Goal: Task Accomplishment & Management: Manage account settings

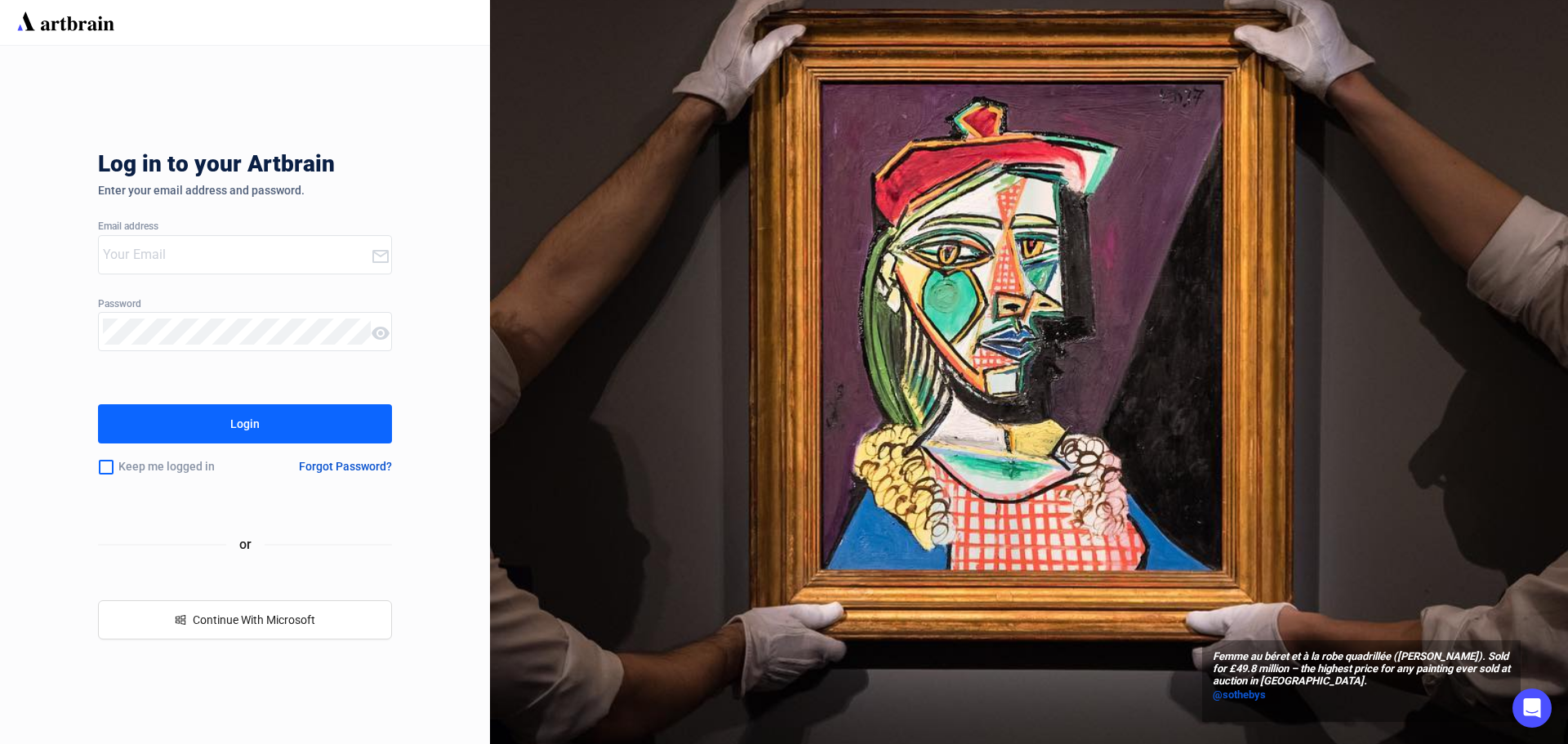
type input "[EMAIL_ADDRESS][PERSON_NAME][DOMAIN_NAME]"
click at [252, 431] on div "Login" at bounding box center [245, 424] width 30 height 26
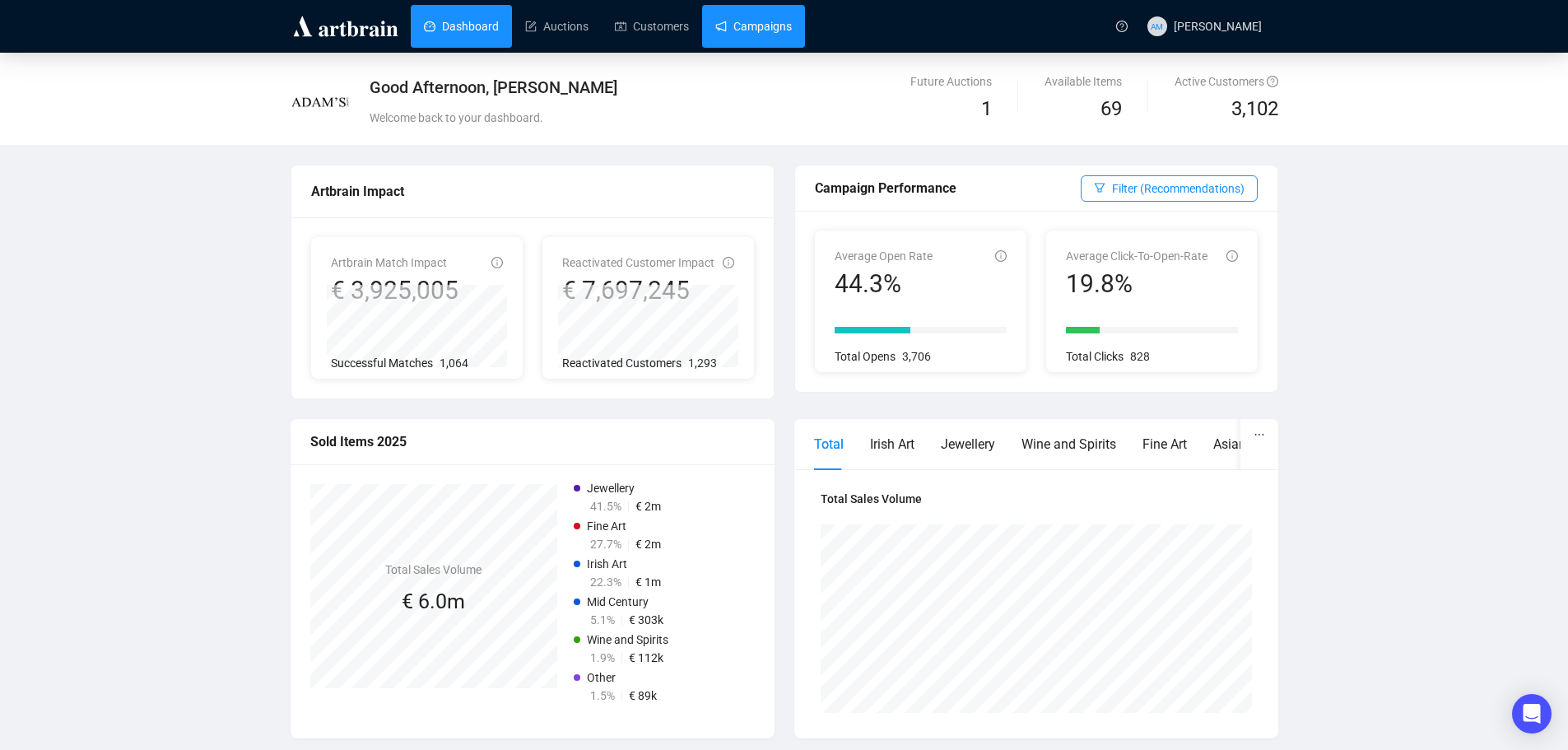
click at [755, 36] on link "Campaigns" at bounding box center [753, 26] width 77 height 43
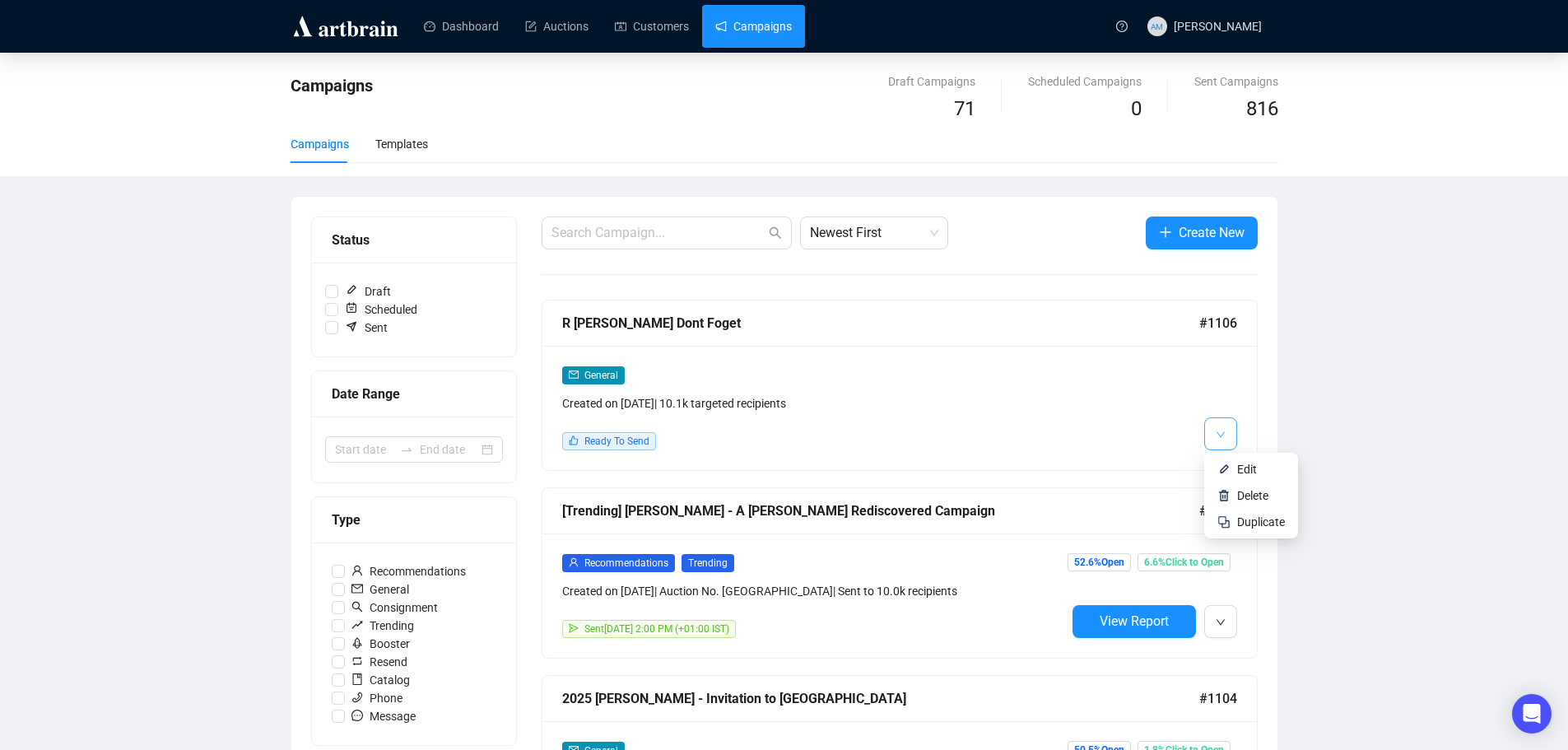
click at [1221, 435] on icon "down" at bounding box center [1219, 434] width 8 height 6
click at [1243, 468] on span "Edit" at bounding box center [1247, 470] width 19 height 14
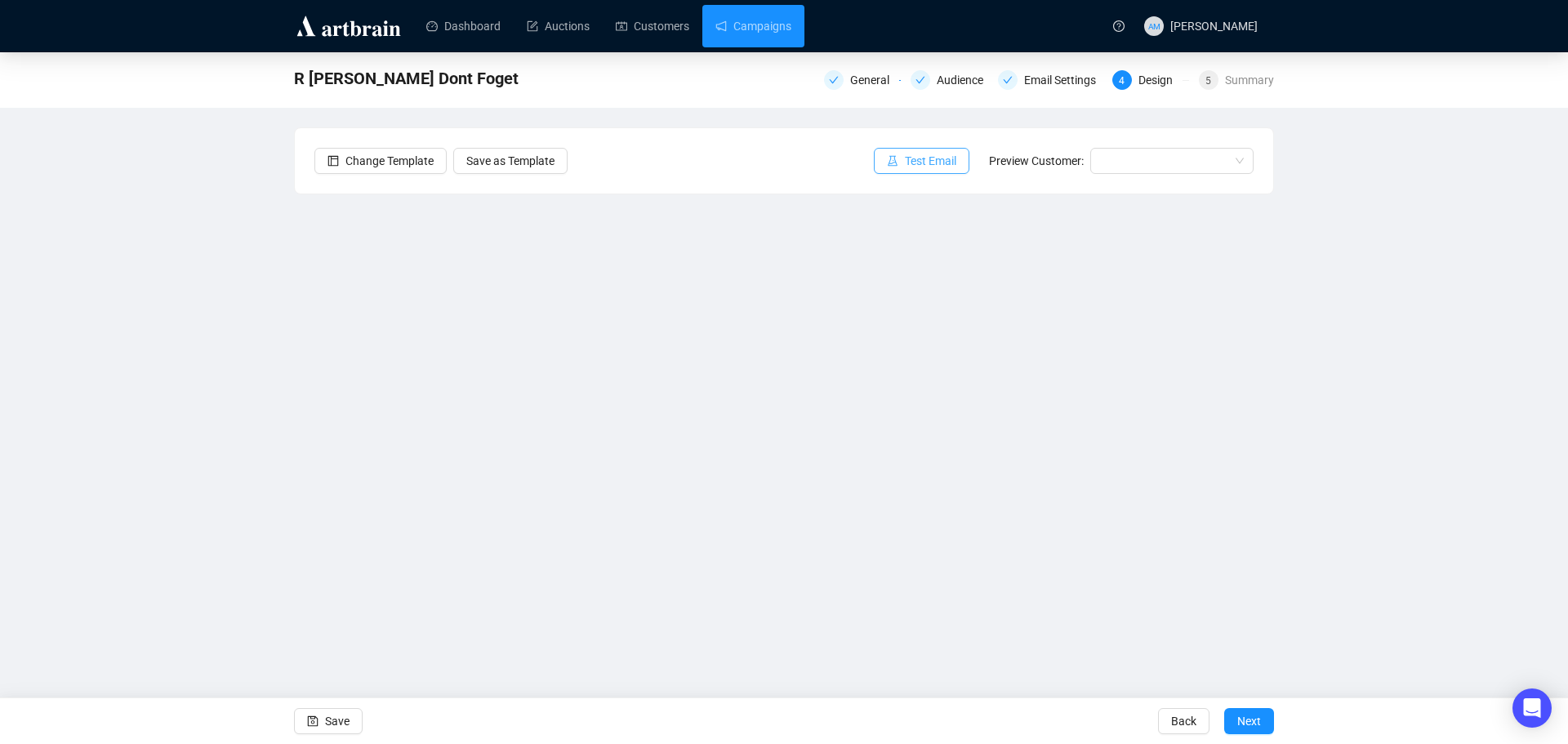
click at [906, 157] on button "Test Email" at bounding box center [921, 160] width 95 height 26
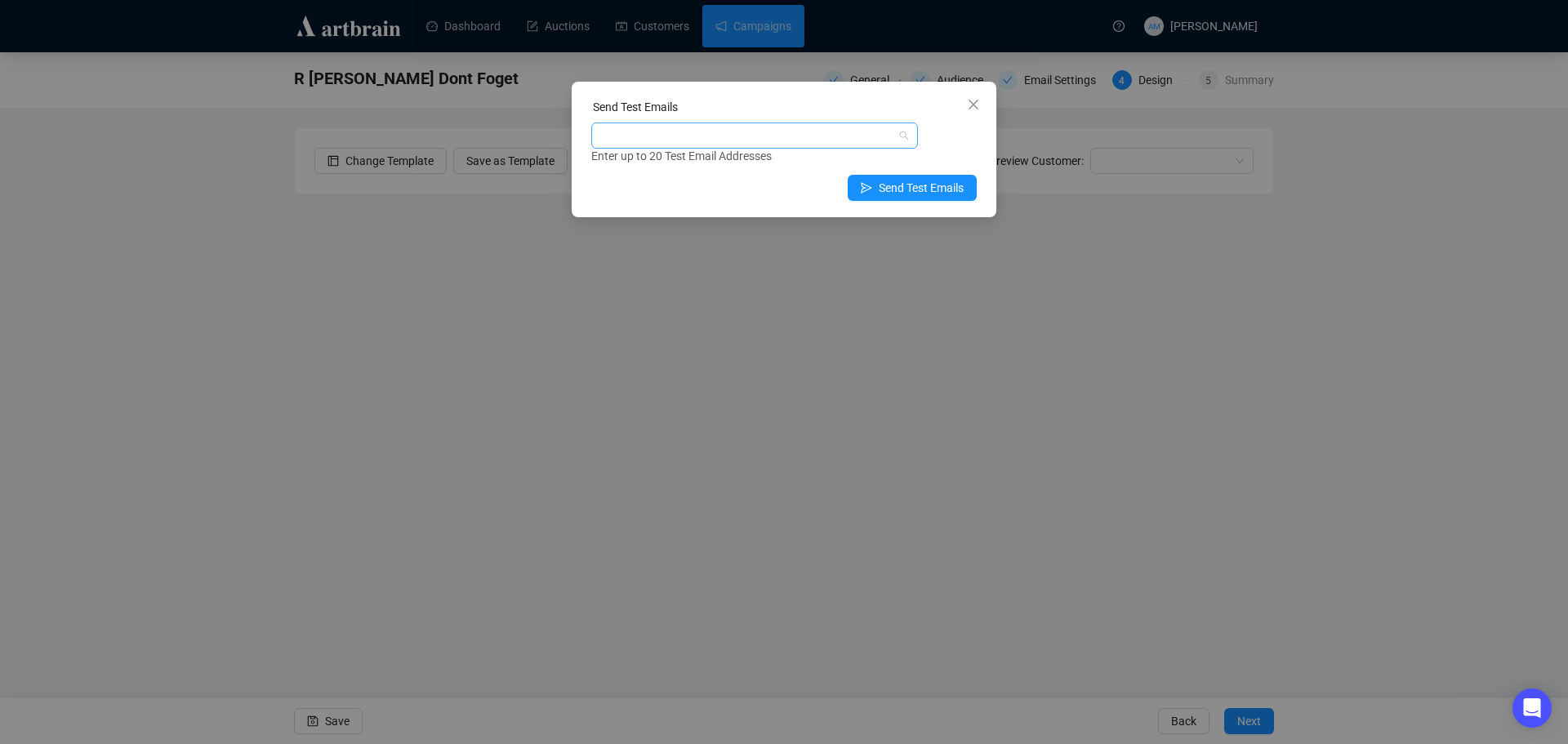
click at [695, 128] on div at bounding box center [745, 136] width 303 height 23
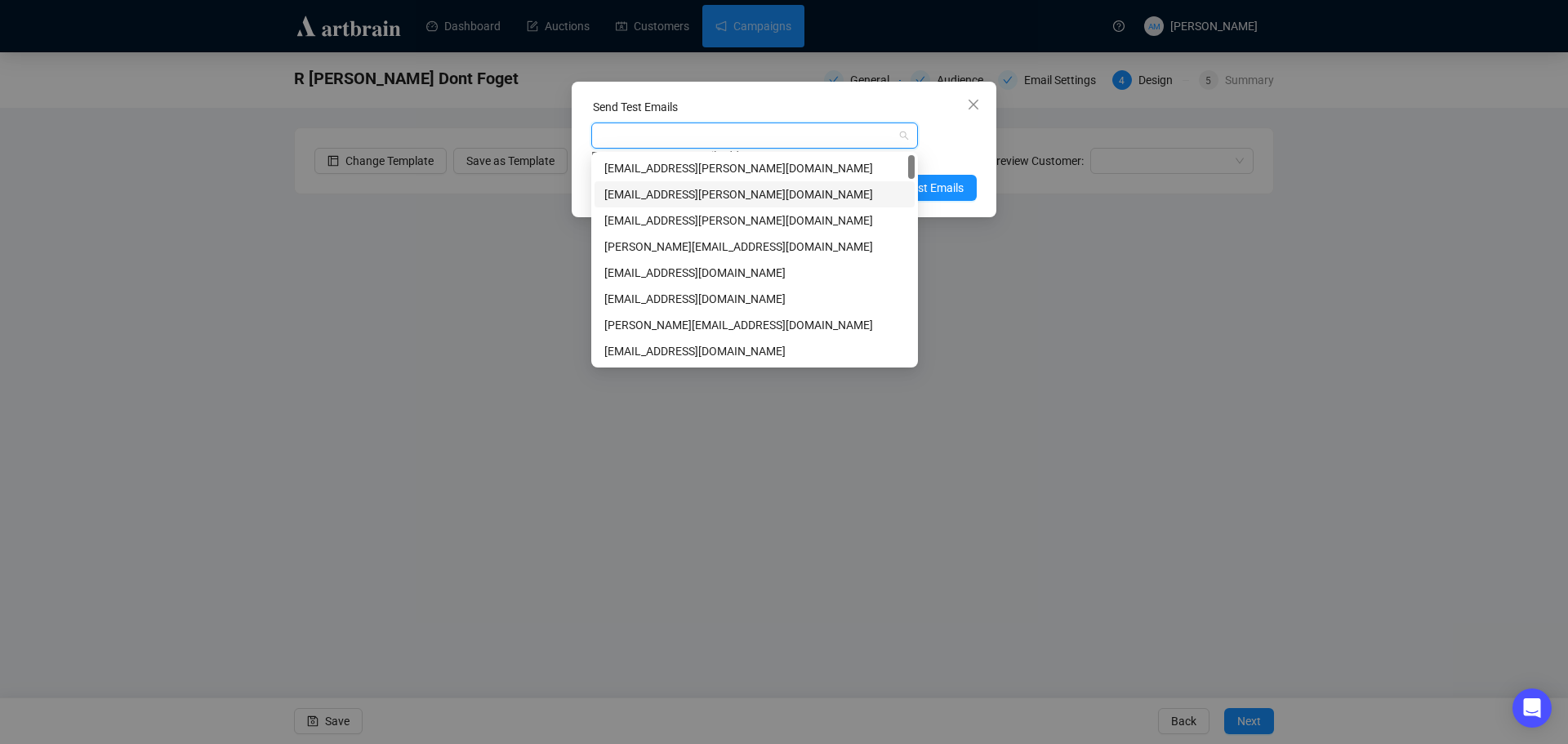
click at [685, 191] on div "[EMAIL_ADDRESS][PERSON_NAME][DOMAIN_NAME]" at bounding box center [754, 194] width 301 height 18
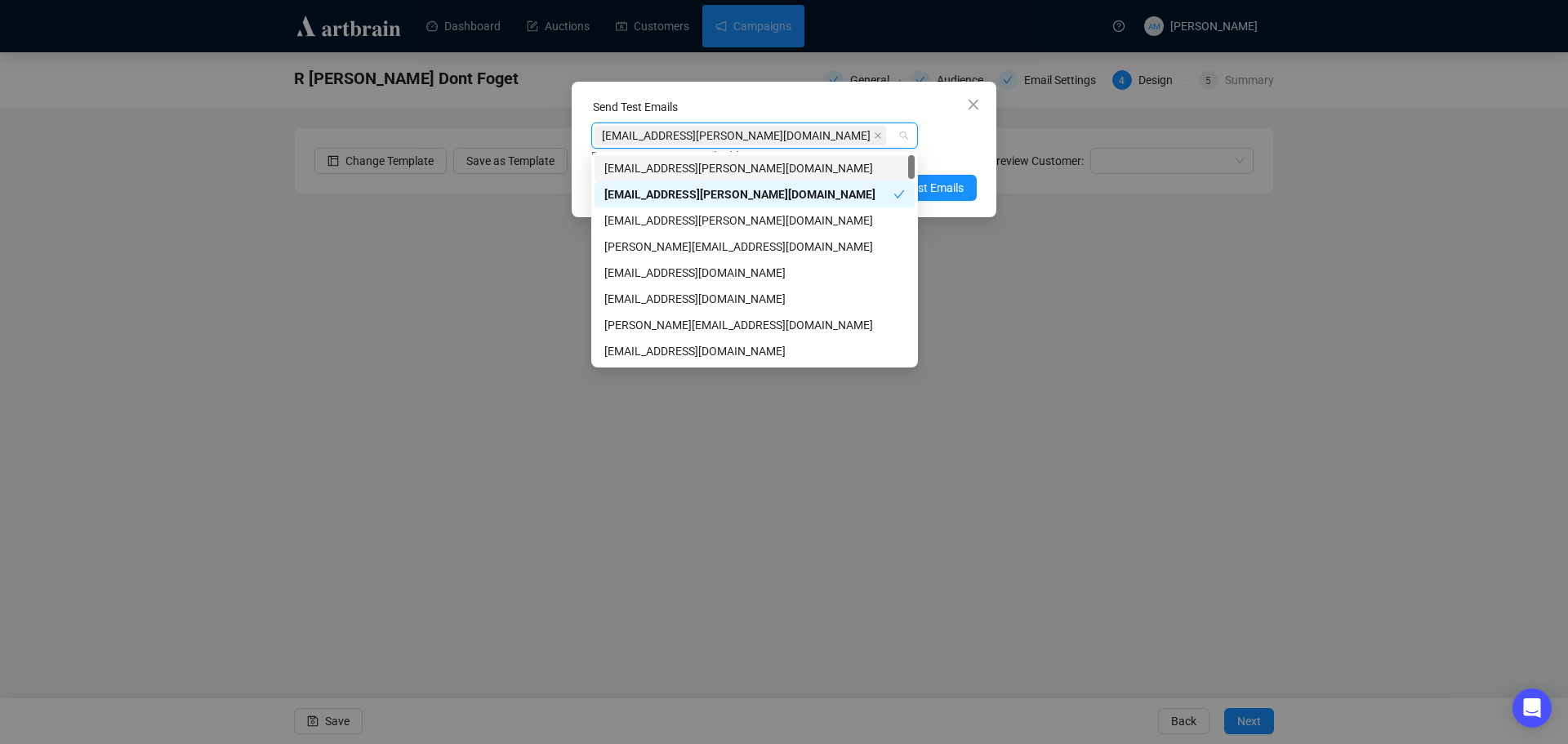
click at [934, 145] on div "[EMAIL_ADDRESS][PERSON_NAME][DOMAIN_NAME] Enter up to 20 Test Email Addresses" at bounding box center [784, 144] width 385 height 42
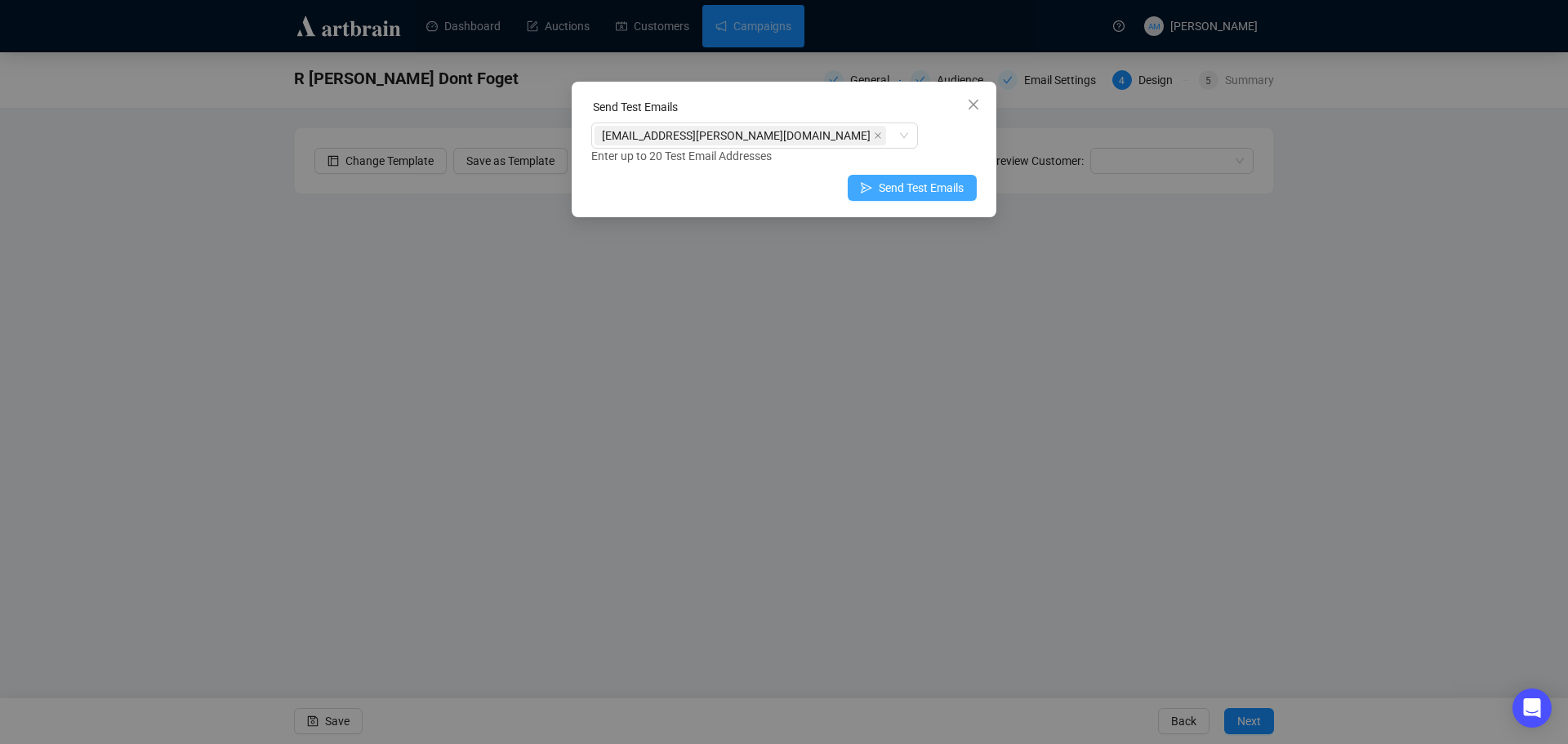
click at [936, 178] on button "Send Test Emails" at bounding box center [912, 187] width 129 height 26
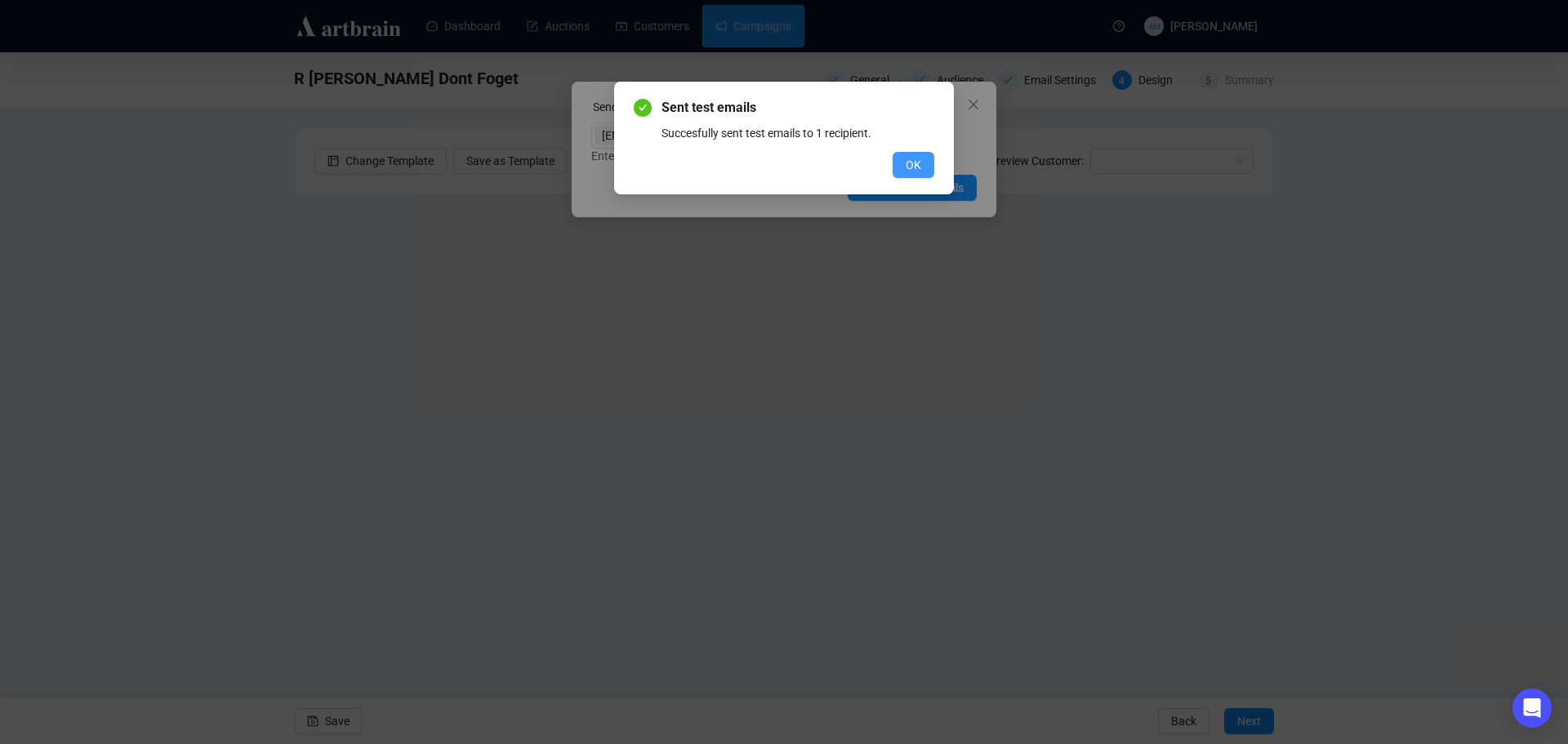
click at [902, 169] on button "OK" at bounding box center [913, 165] width 41 height 26
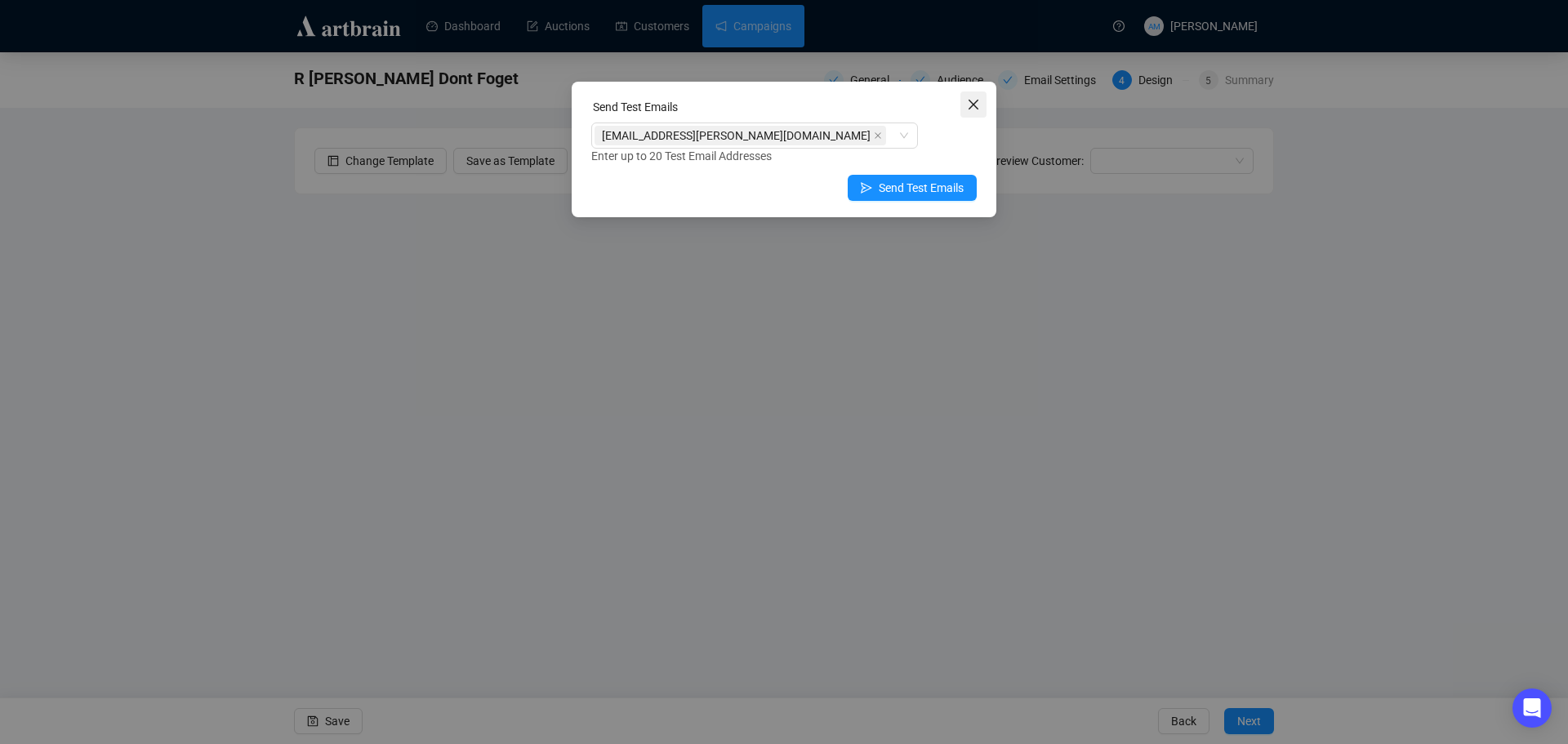
click at [972, 110] on icon "close" at bounding box center [974, 105] width 13 height 13
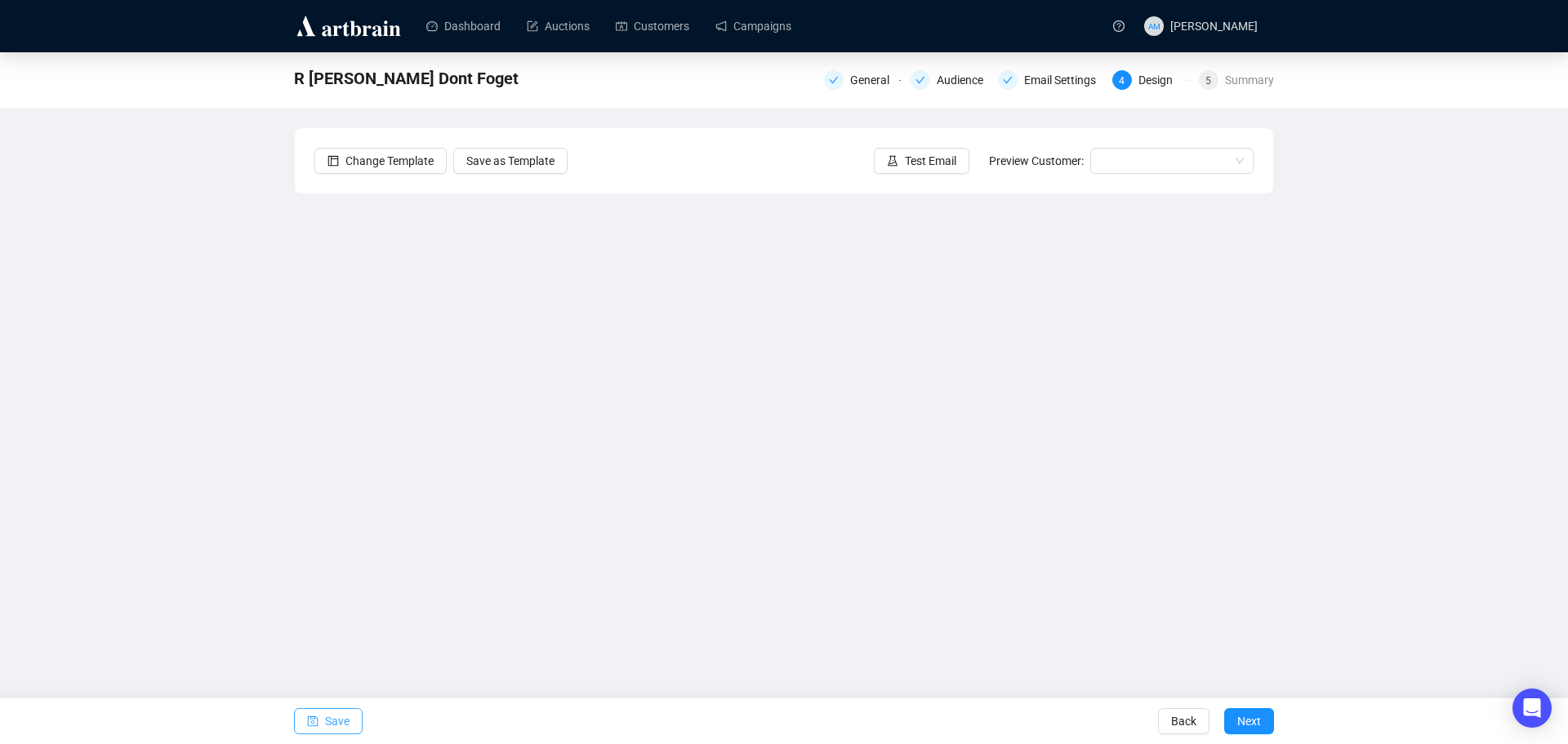
click at [330, 728] on span "Save" at bounding box center [336, 721] width 24 height 45
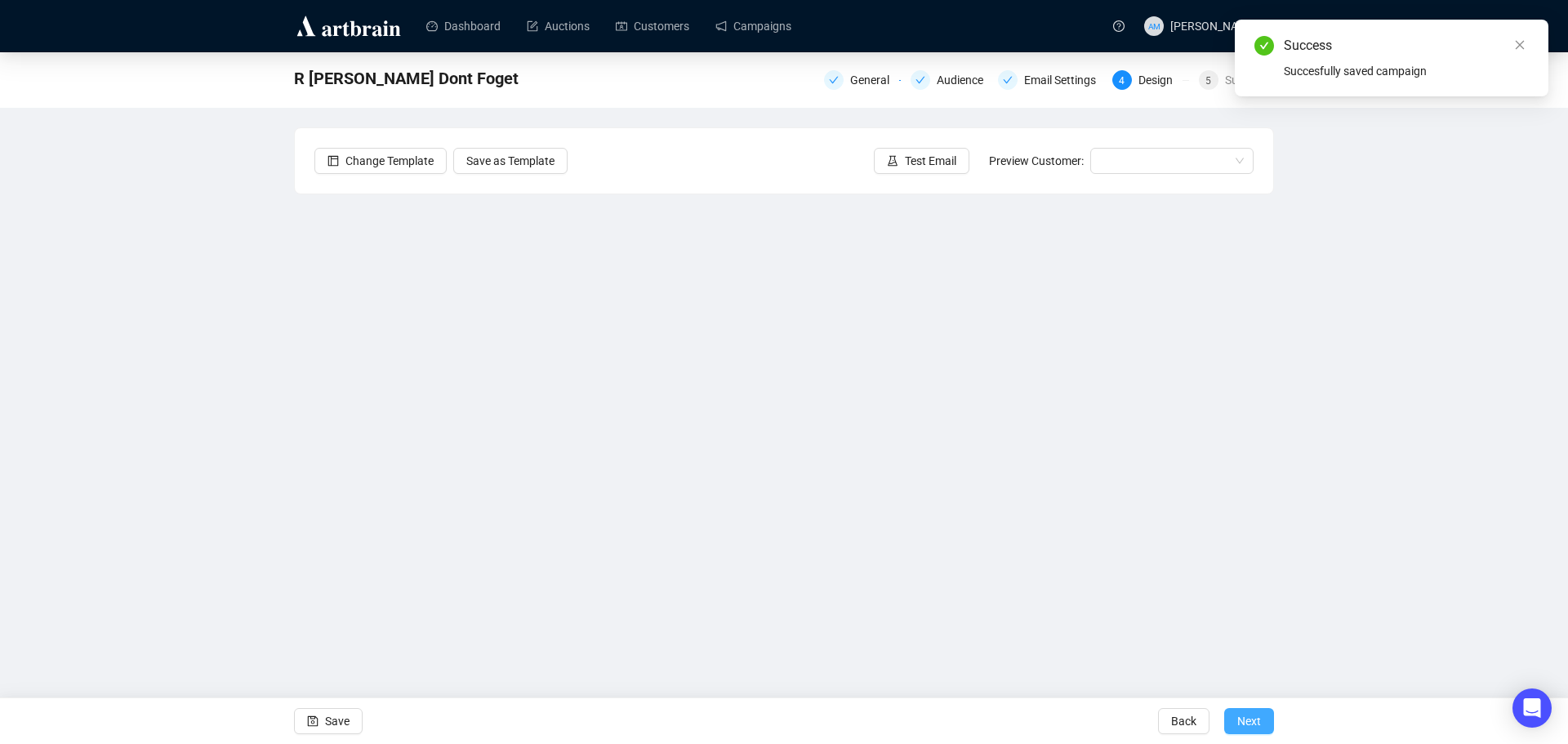
click at [1249, 728] on span "Next" at bounding box center [1249, 721] width 24 height 45
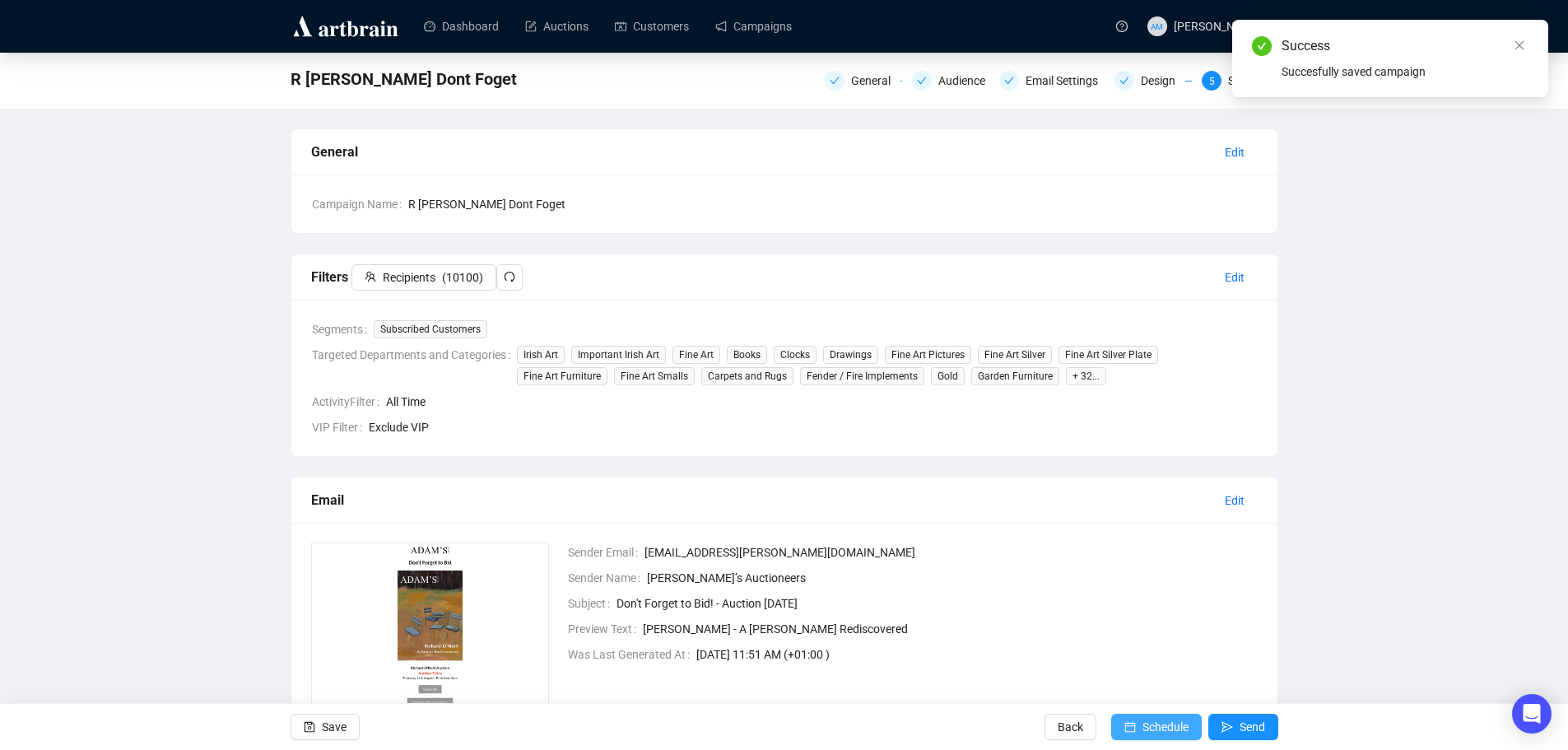
click at [1150, 733] on span "Schedule" at bounding box center [1165, 727] width 46 height 46
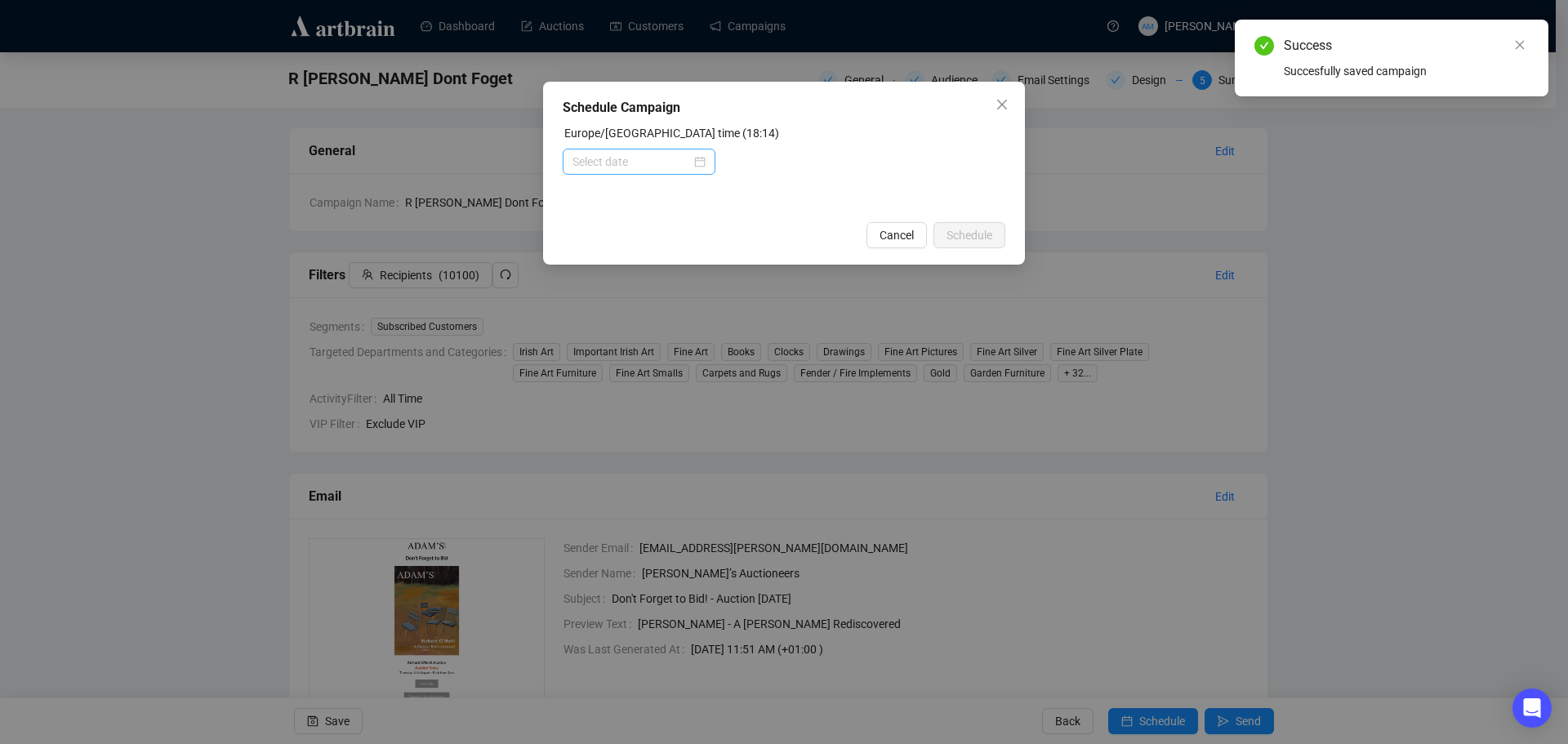
click at [696, 164] on div at bounding box center [639, 162] width 133 height 18
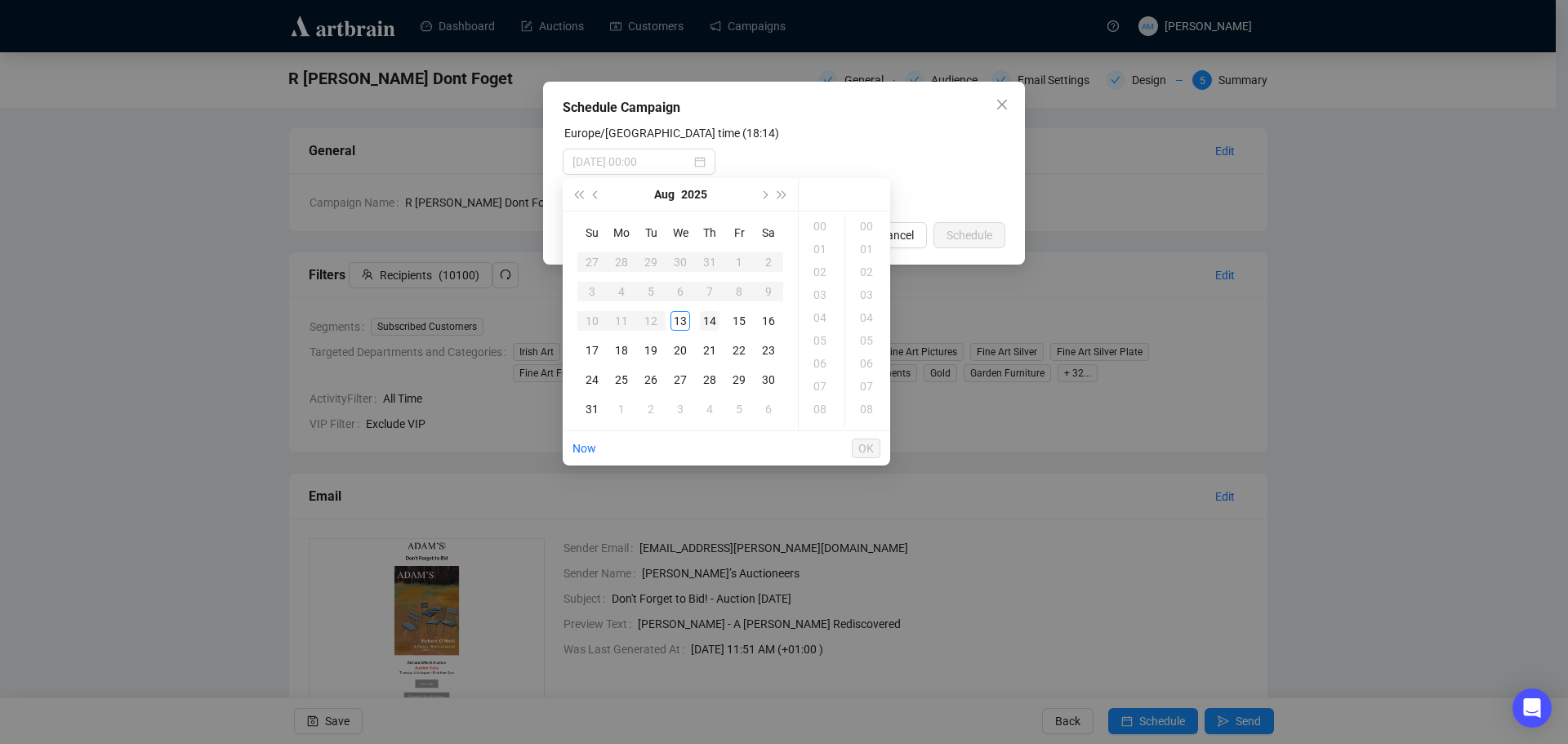
click at [712, 325] on div "14" at bounding box center [710, 321] width 19 height 19
click at [821, 322] on div "08" at bounding box center [822, 328] width 39 height 23
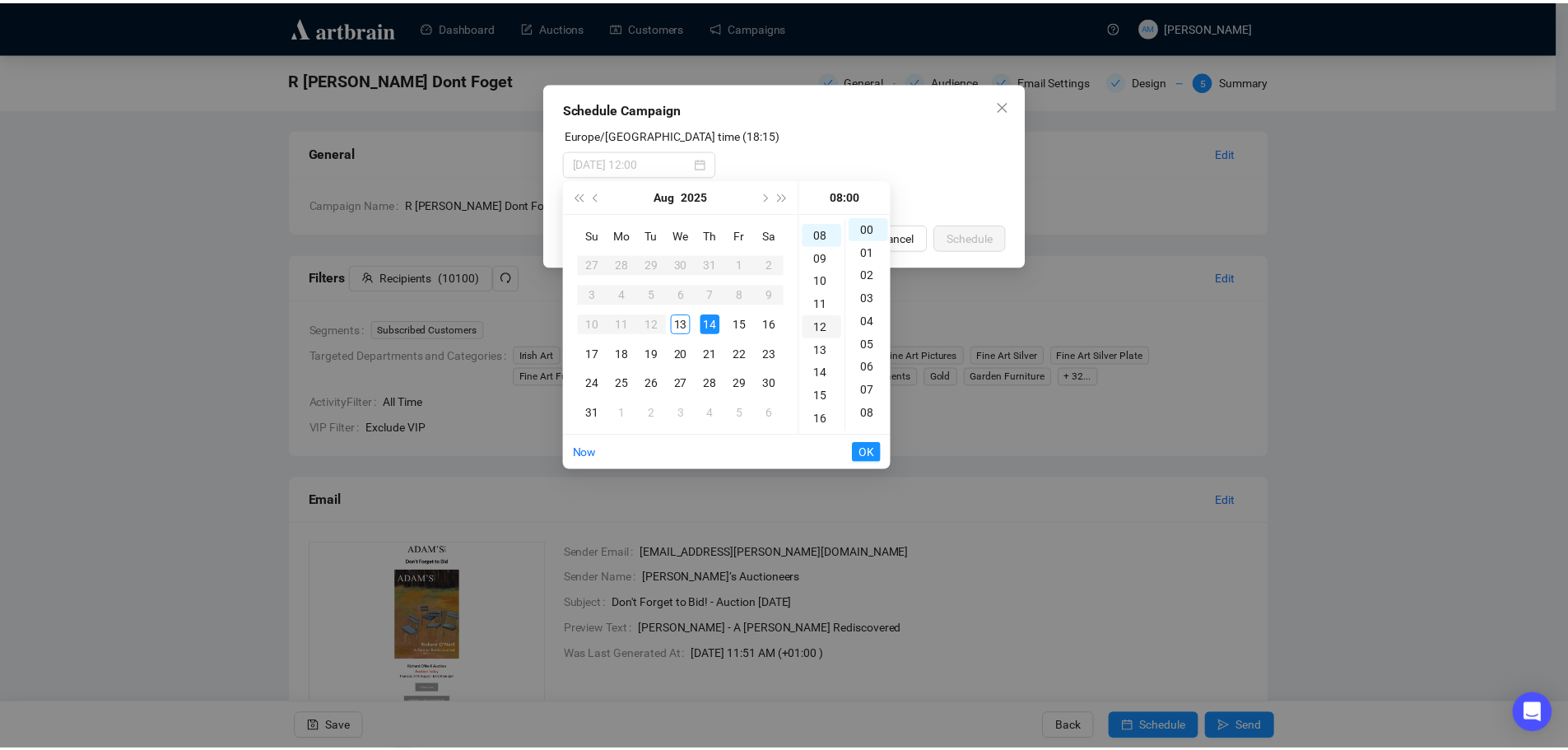
scroll to position [185, 0]
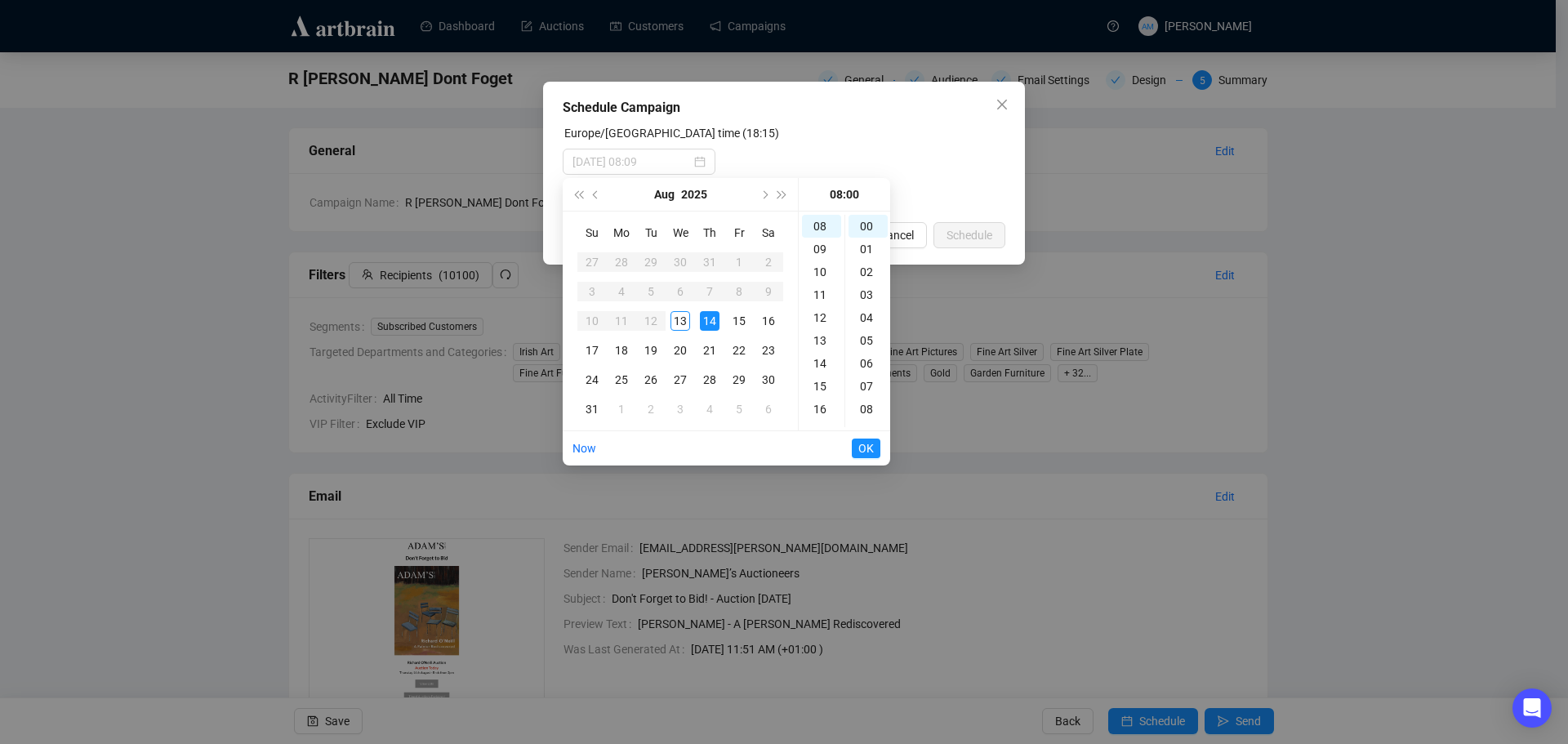
type input "[DATE] 08:00"
click at [864, 445] on span "OK" at bounding box center [866, 448] width 15 height 31
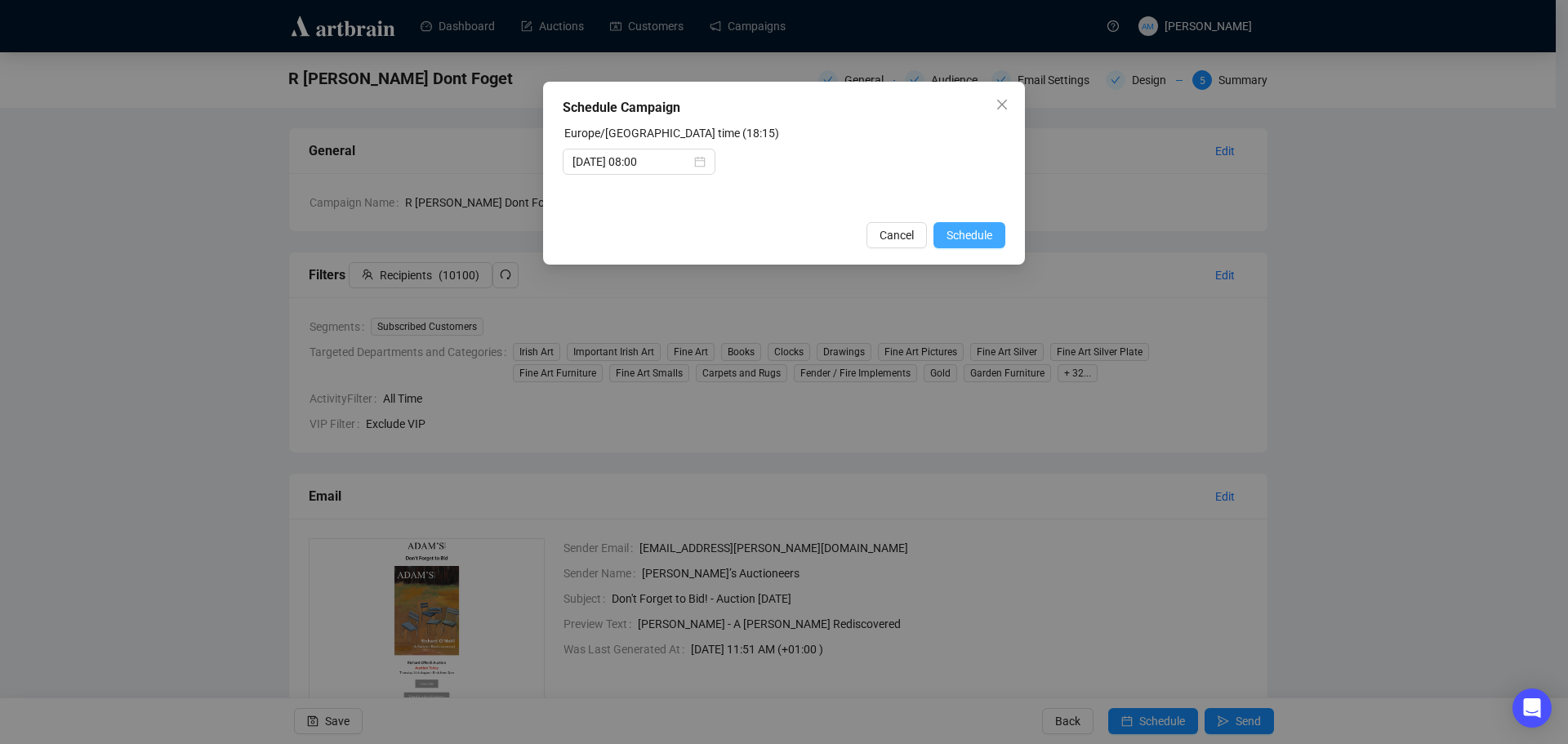
click at [958, 234] on span "Schedule" at bounding box center [969, 235] width 45 height 18
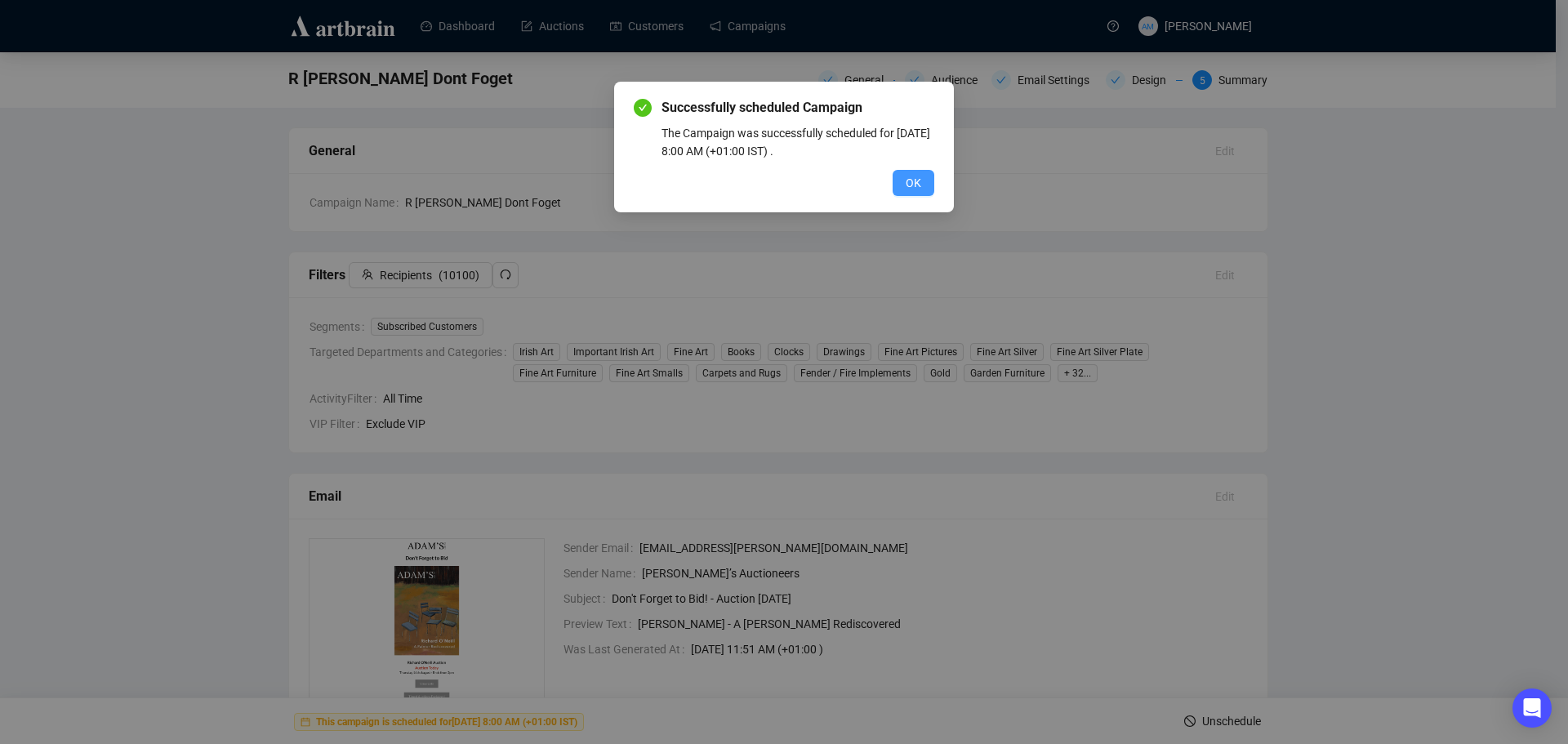
click at [913, 182] on span "OK" at bounding box center [913, 183] width 15 height 18
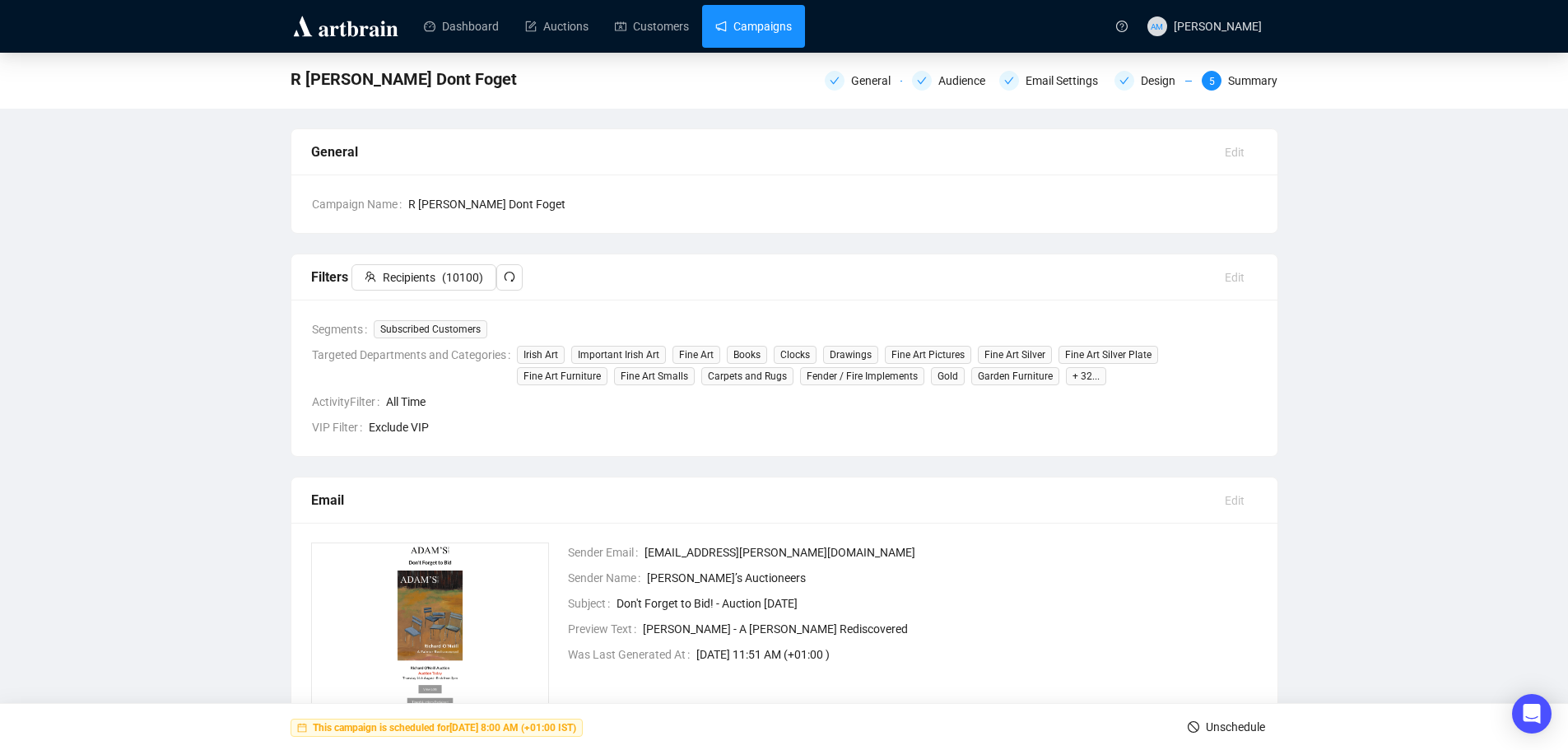
click at [733, 35] on link "Campaigns" at bounding box center [753, 26] width 77 height 43
